Goal: Ask a question

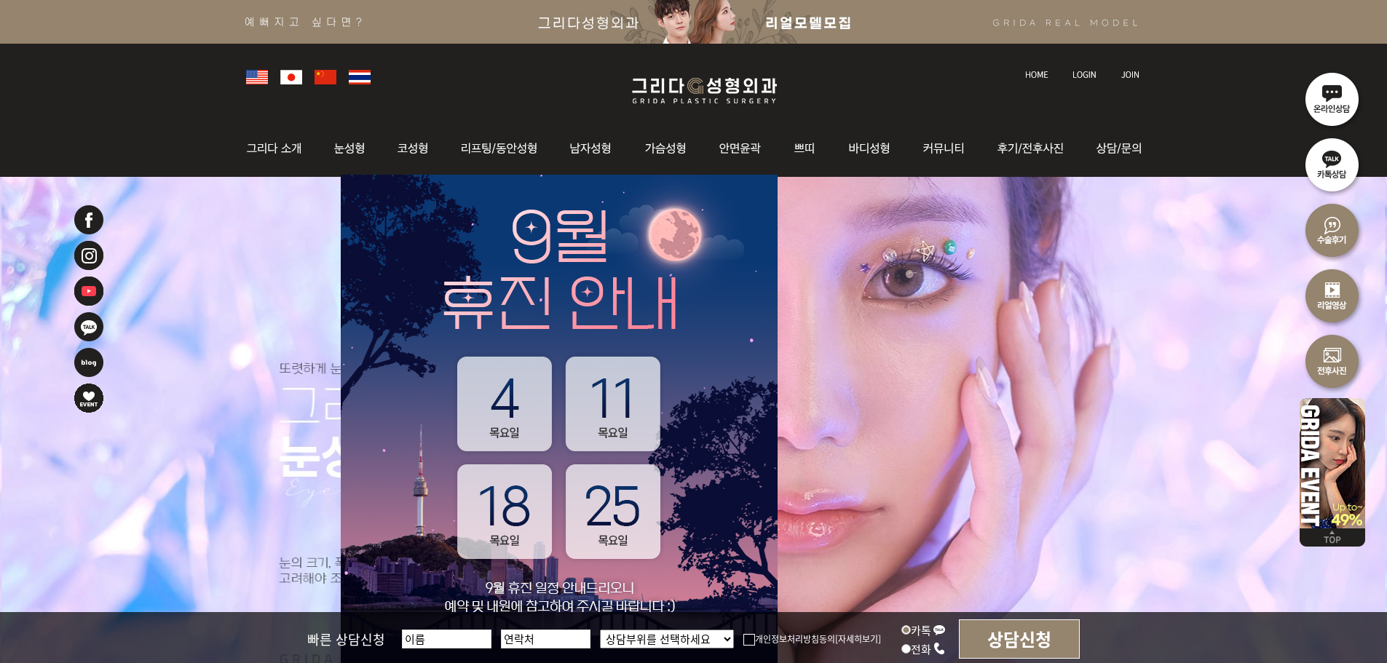
click at [1060, 74] on ul at bounding box center [1079, 66] width 138 height 31
click at [1086, 72] on img at bounding box center [1084, 75] width 24 height 8
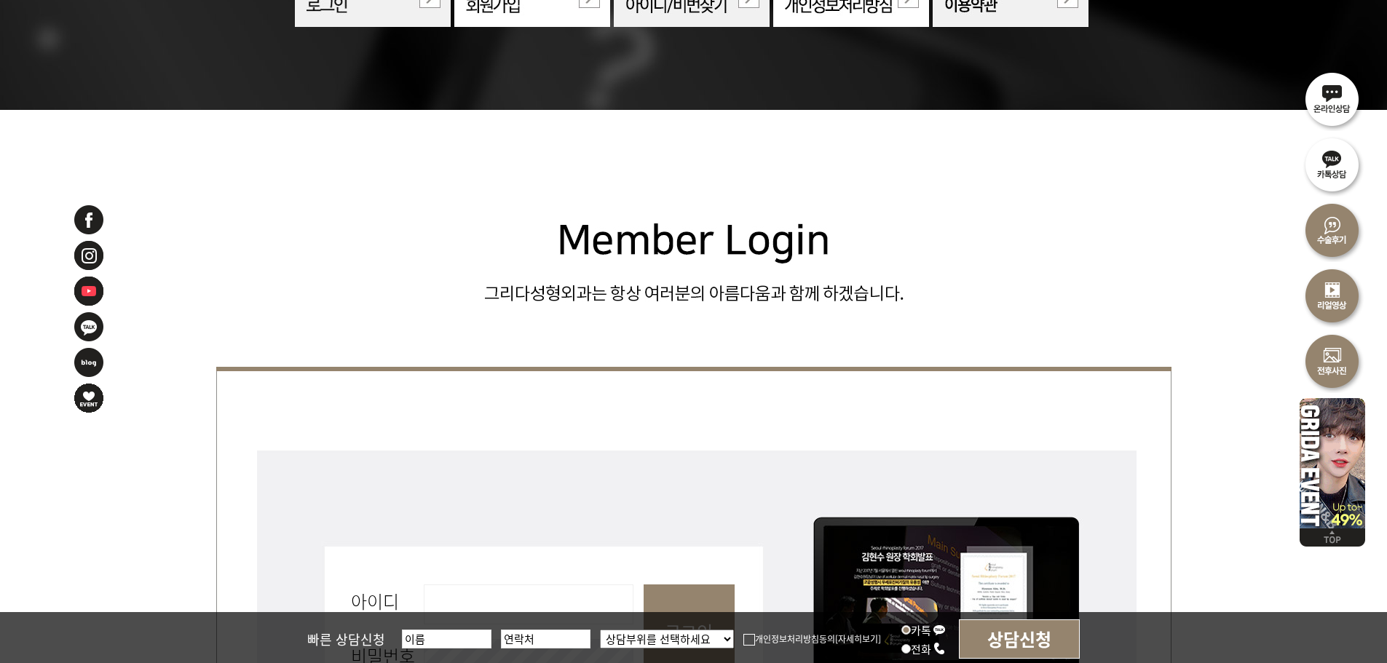
scroll to position [364, 0]
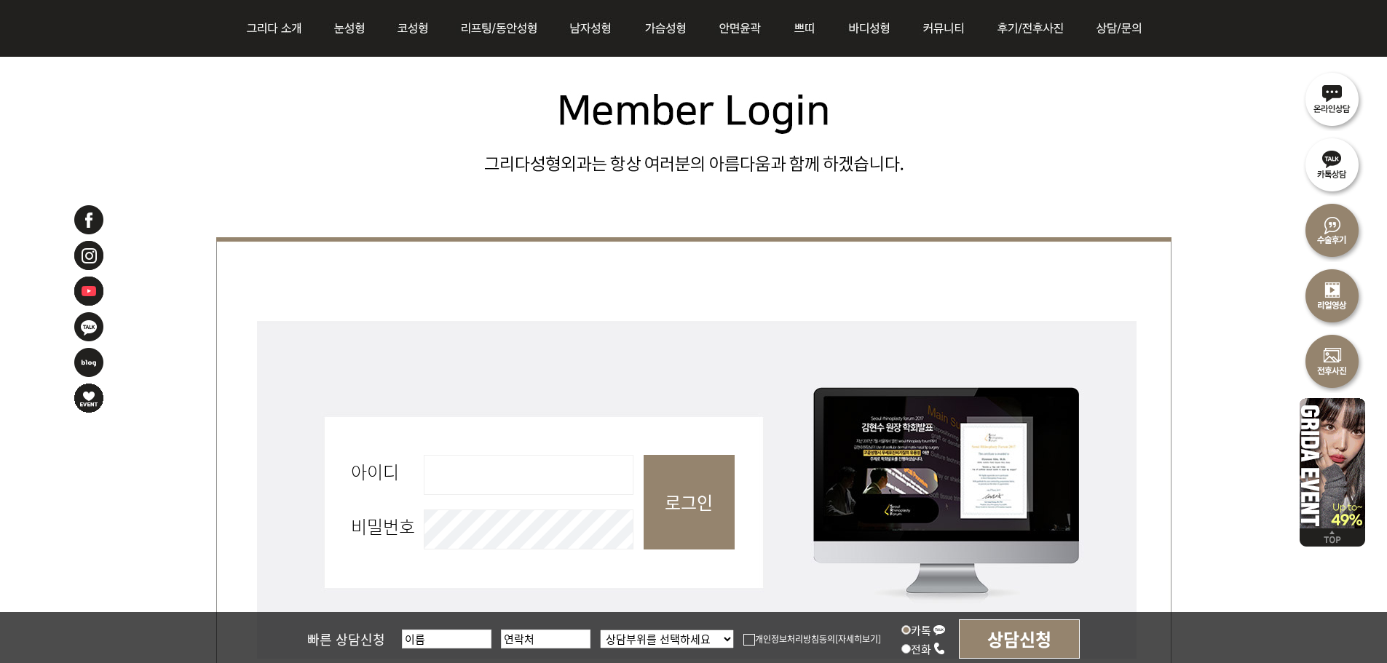
click at [573, 463] on input "아이디 필수" at bounding box center [529, 475] width 210 height 40
type input "admin"
click at [679, 513] on input "로그인" at bounding box center [689, 502] width 91 height 95
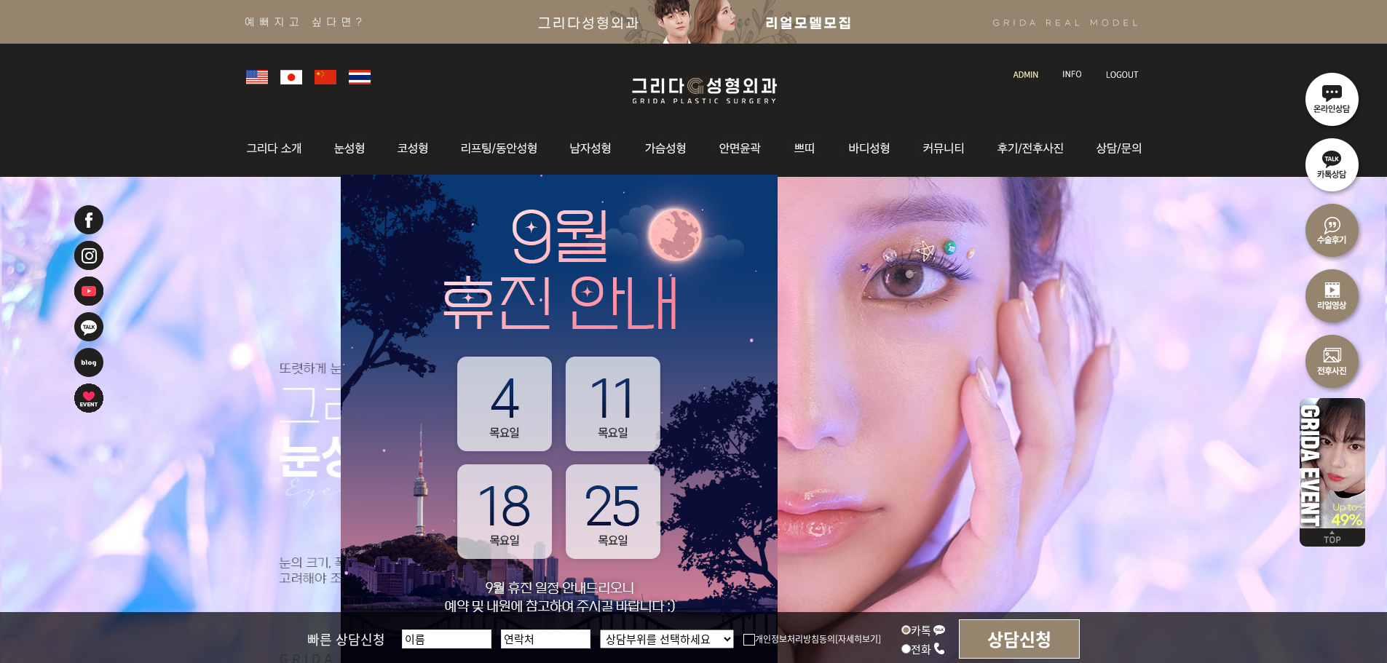
click at [1034, 74] on img at bounding box center [1025, 75] width 25 height 8
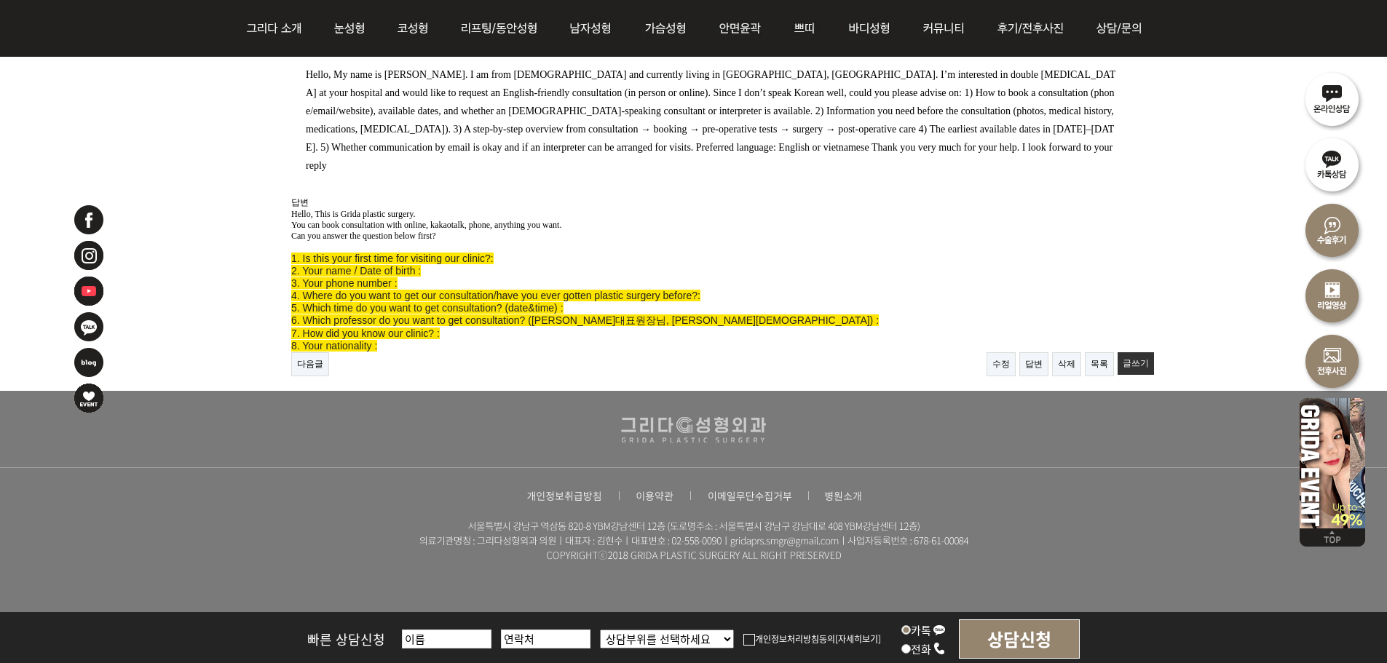
scroll to position [257, 0]
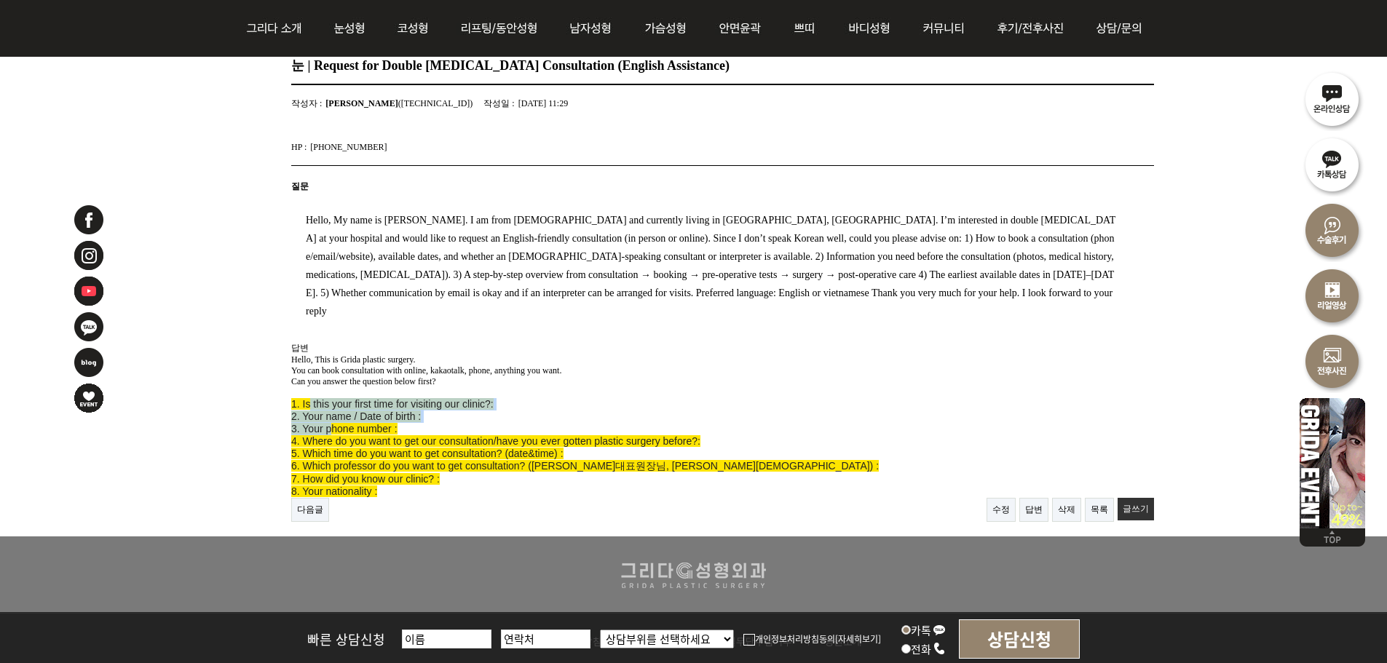
drag, startPoint x: 312, startPoint y: 392, endPoint x: 333, endPoint y: 425, distance: 39.4
click at [333, 425] on p "1. Is this your first time for visiting our clinic?: 2. Your name / Date of bir…" at bounding box center [722, 448] width 863 height 100
click at [335, 425] on span "3. Your phone number :" at bounding box center [344, 429] width 106 height 12
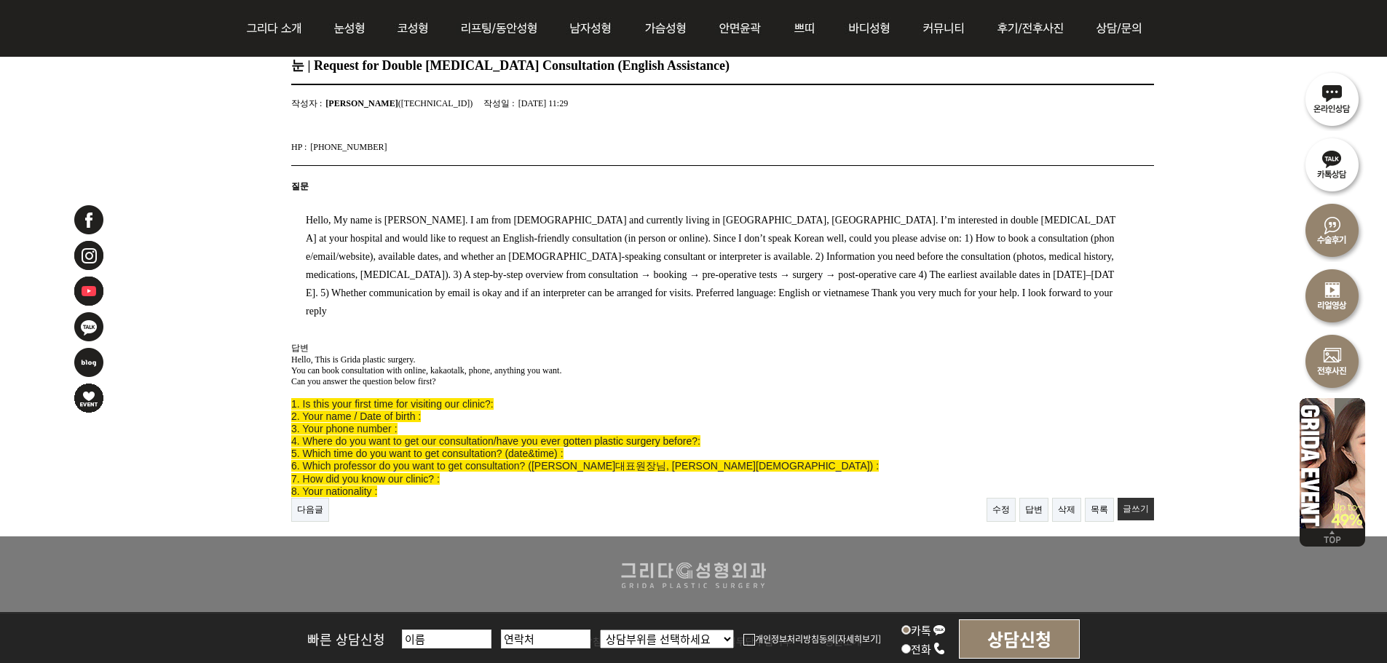
click at [373, 463] on span "6. Which professor do you want to get consultation? (김현수대표원장님, 이민철원장님) :" at bounding box center [585, 466] width 588 height 12
